Goal: Task Accomplishment & Management: Manage account settings

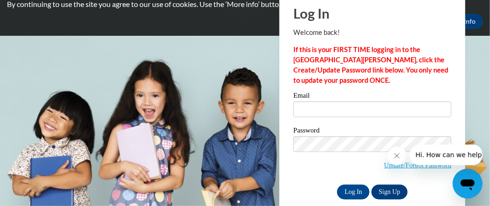
scroll to position [46, 0]
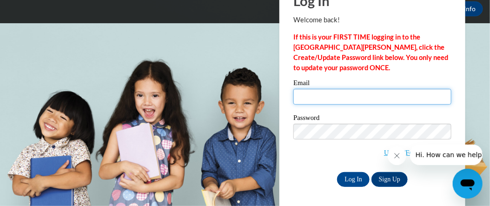
click at [355, 98] on input "Email" at bounding box center [372, 97] width 158 height 16
type input "[PERSON_NAME][EMAIL_ADDRESS][PERSON_NAME][DOMAIN_NAME]"
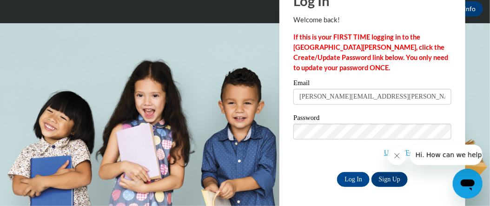
click at [348, 152] on span "Update/Forgot Password" at bounding box center [372, 143] width 158 height 39
click at [384, 153] on link "Update/Forgot Password" at bounding box center [417, 152] width 67 height 7
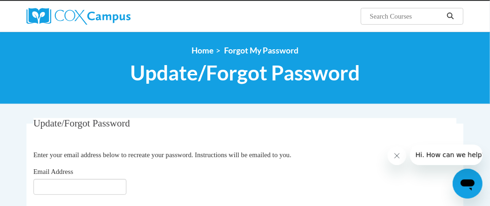
scroll to position [139, 0]
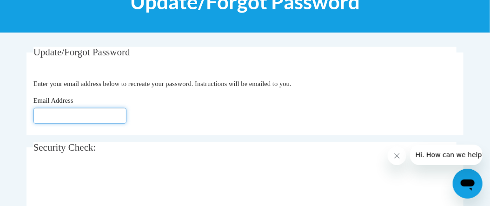
click at [71, 117] on input "Email Address" at bounding box center [79, 116] width 93 height 16
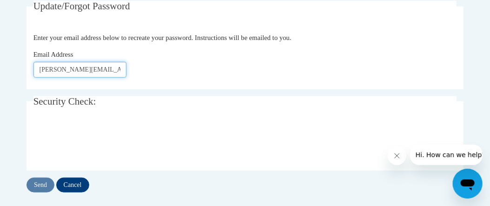
type input "[PERSON_NAME][EMAIL_ADDRESS][PERSON_NAME][DOMAIN_NAME]"
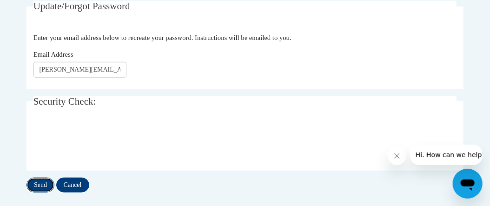
click at [39, 186] on input "Send" at bounding box center [40, 184] width 28 height 15
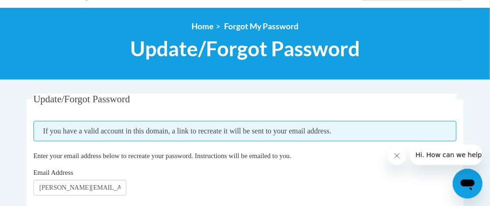
scroll to position [185, 0]
